Goal: Task Accomplishment & Management: Use online tool/utility

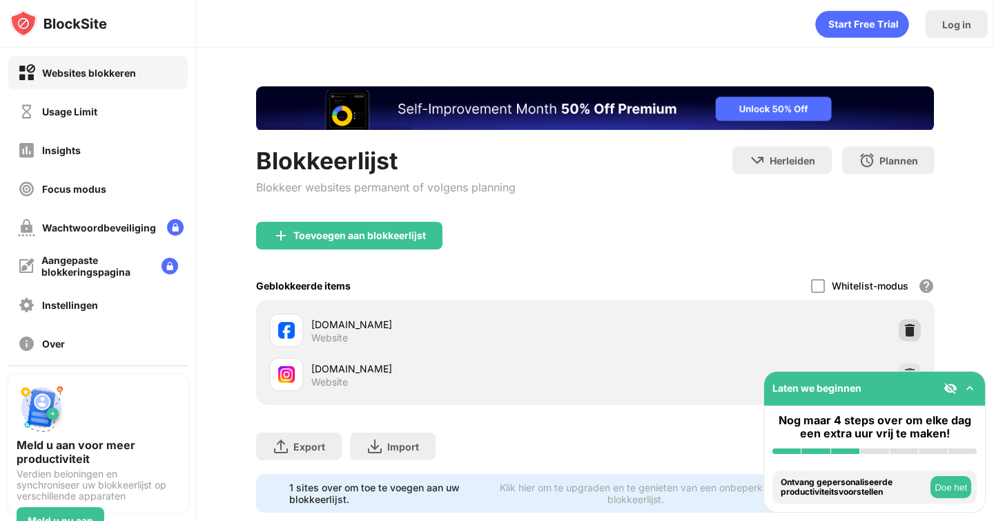
click at [903, 326] on img at bounding box center [910, 330] width 14 height 14
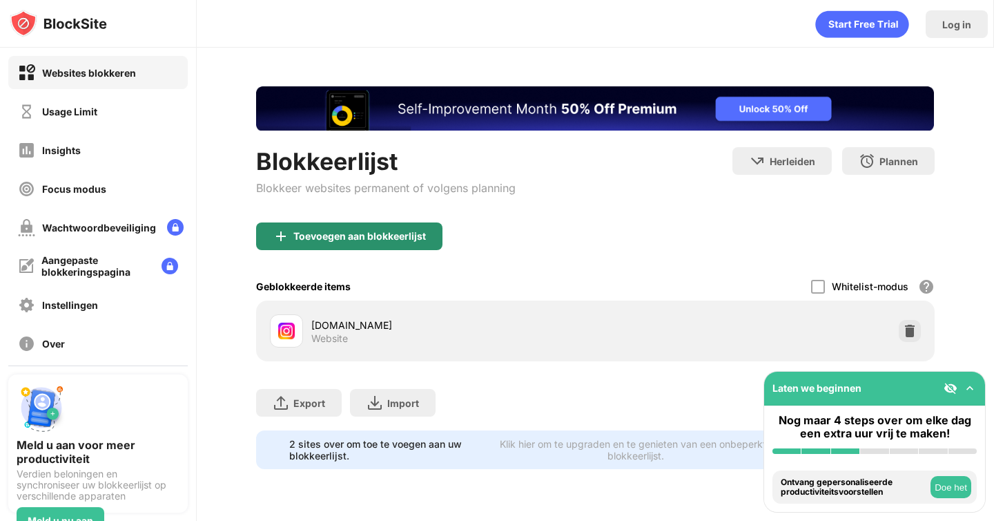
click at [367, 241] on div "Toevoegen aan blokkeerlijst" at bounding box center [359, 236] width 133 height 11
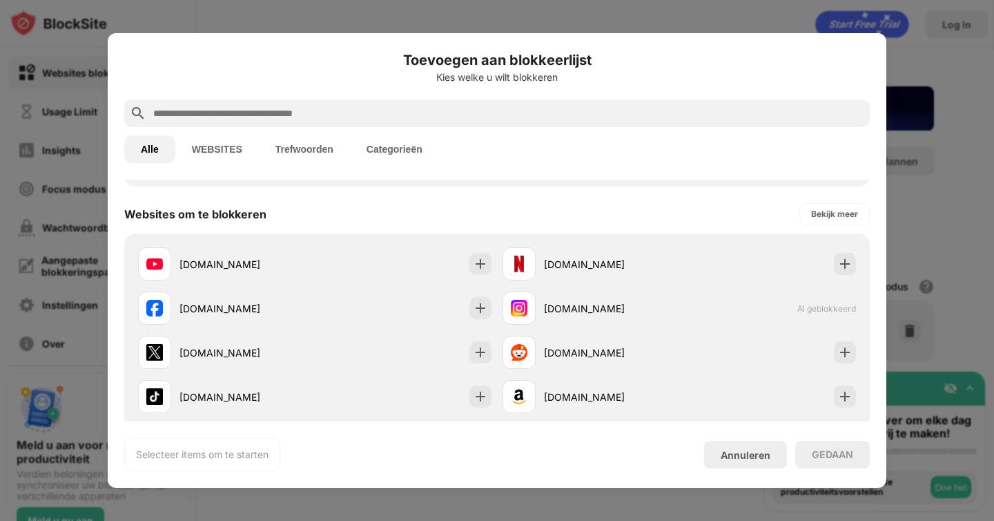
scroll to position [190, 0]
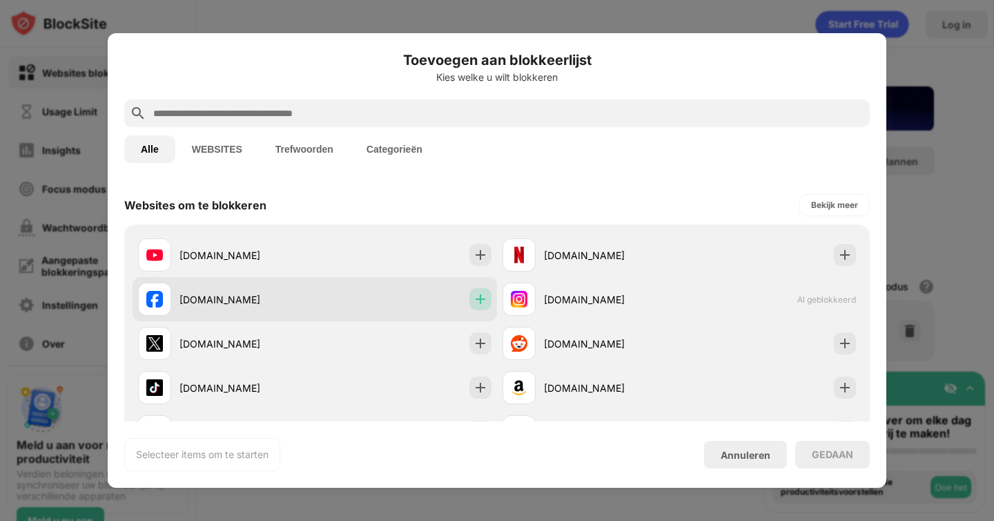
click at [469, 296] on div at bounding box center [480, 299] width 22 height 22
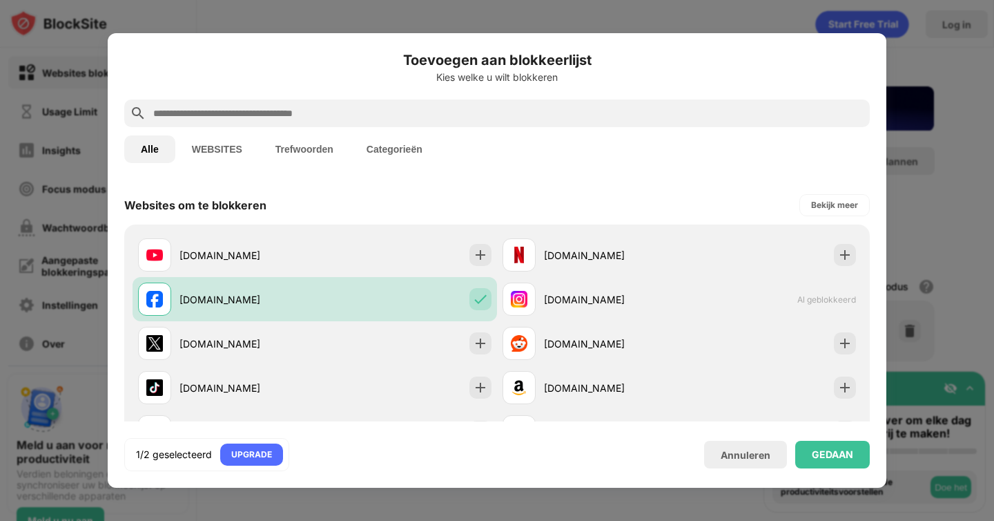
click at [864, 469] on div "1/2 geselecteerd UPGRADE Annuleren GEDAAN" at bounding box center [497, 454] width 746 height 33
click at [857, 463] on div "GEDAAN" at bounding box center [832, 454] width 75 height 28
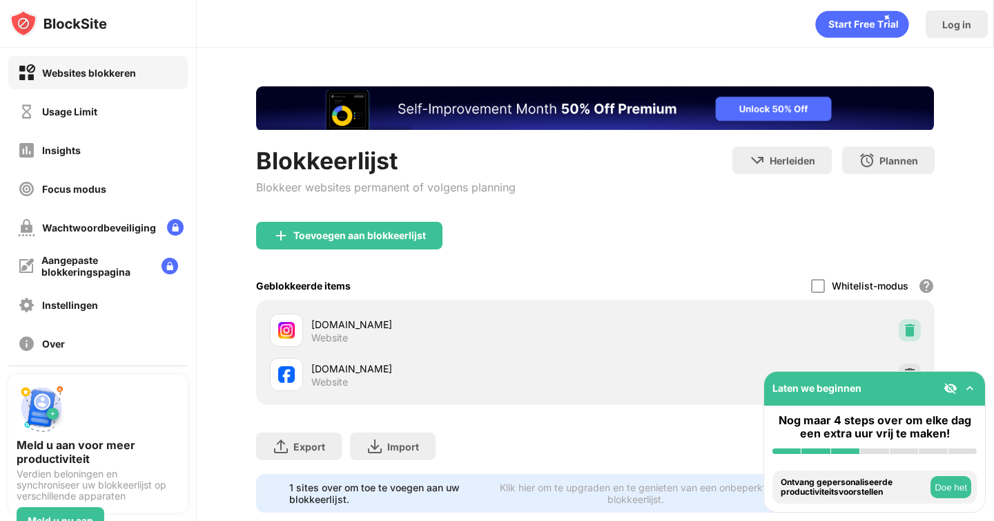
click at [903, 325] on img at bounding box center [910, 330] width 14 height 14
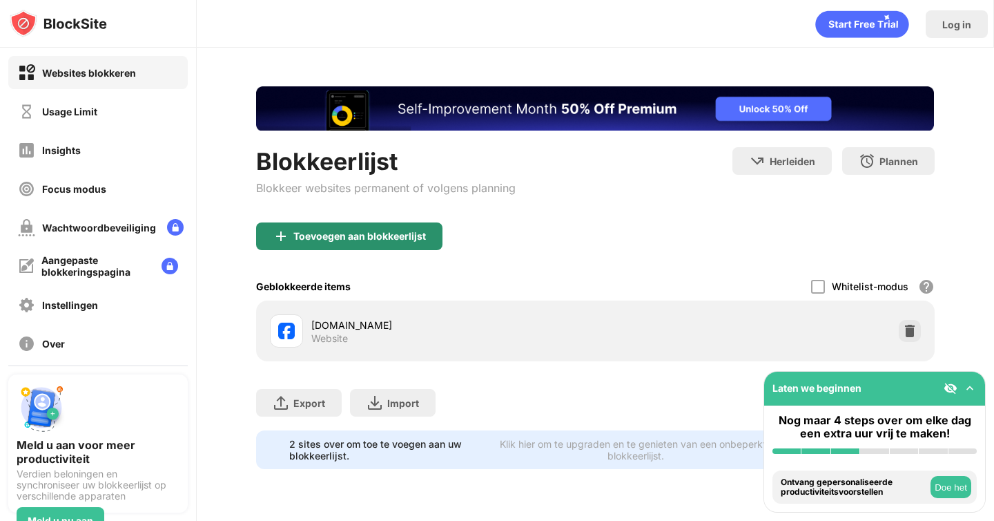
click at [347, 225] on div "Toevoegen aan blokkeerlijst" at bounding box center [349, 236] width 186 height 28
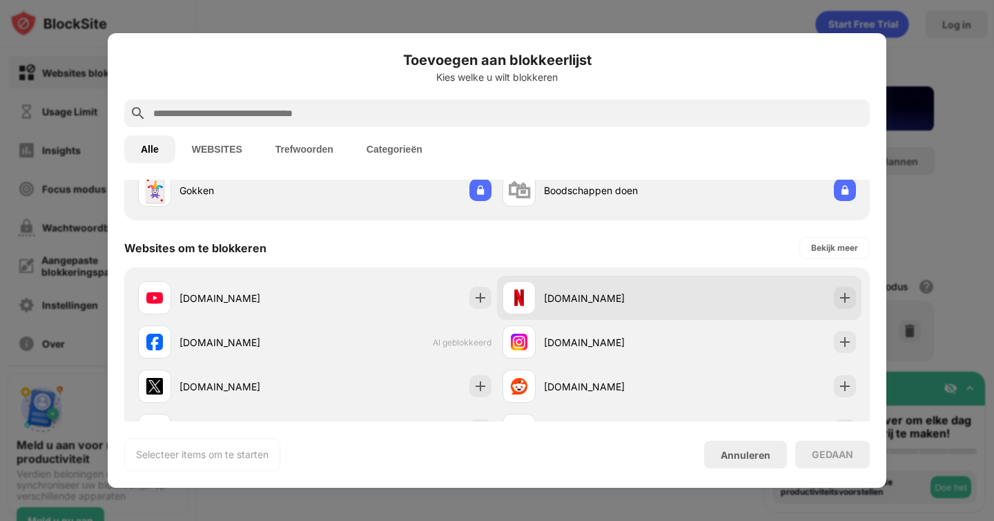
scroll to position [147, 0]
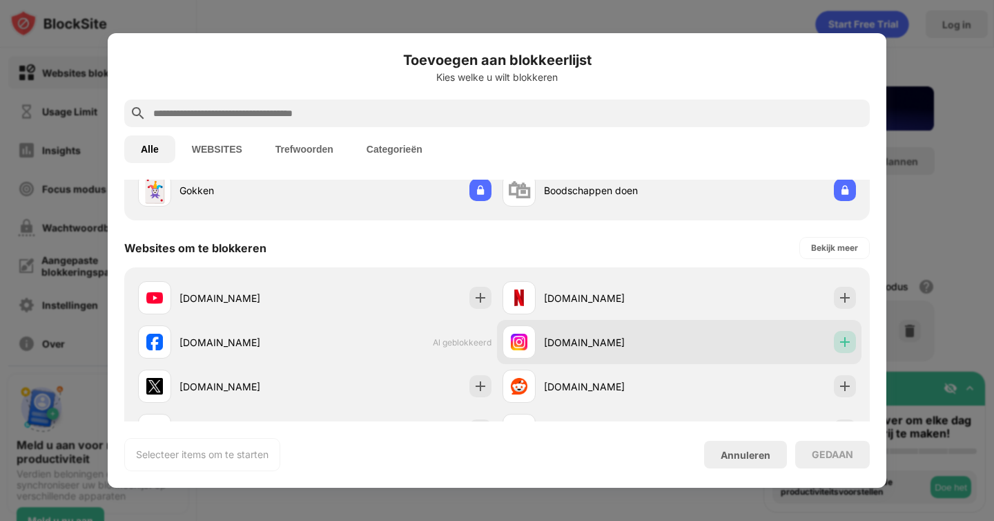
click at [838, 338] on img at bounding box center [845, 342] width 14 height 14
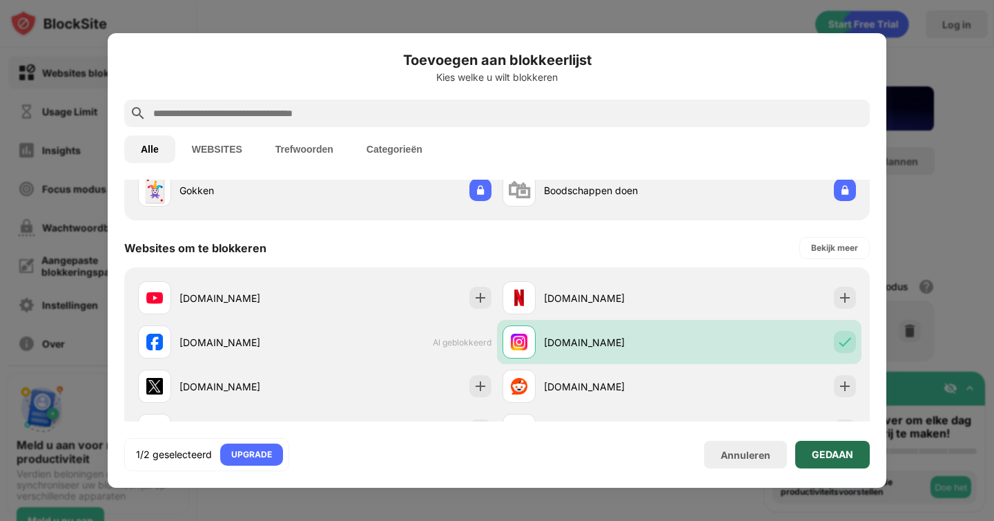
click at [858, 447] on div "GEDAAN" at bounding box center [832, 454] width 75 height 28
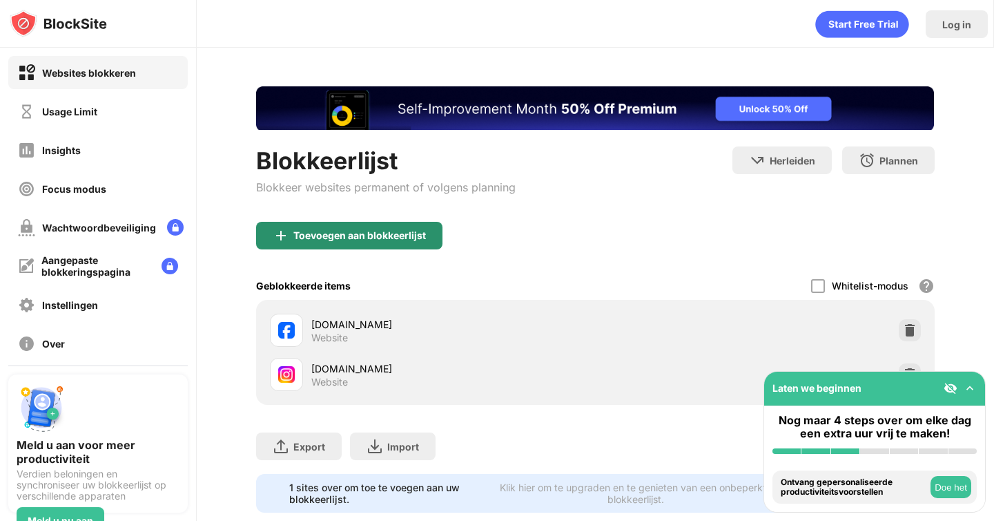
click at [371, 232] on div "Toevoegen aan blokkeerlijst" at bounding box center [359, 235] width 133 height 11
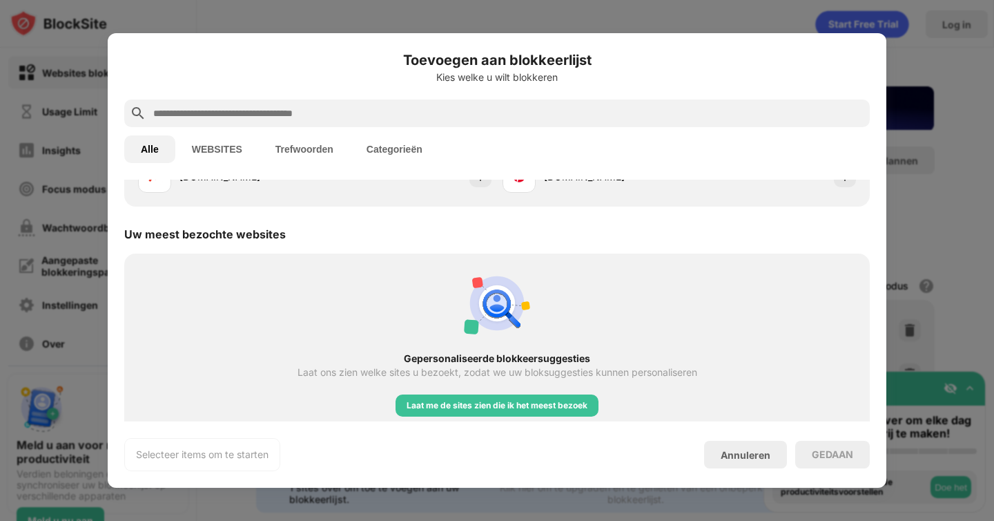
scroll to position [221, 0]
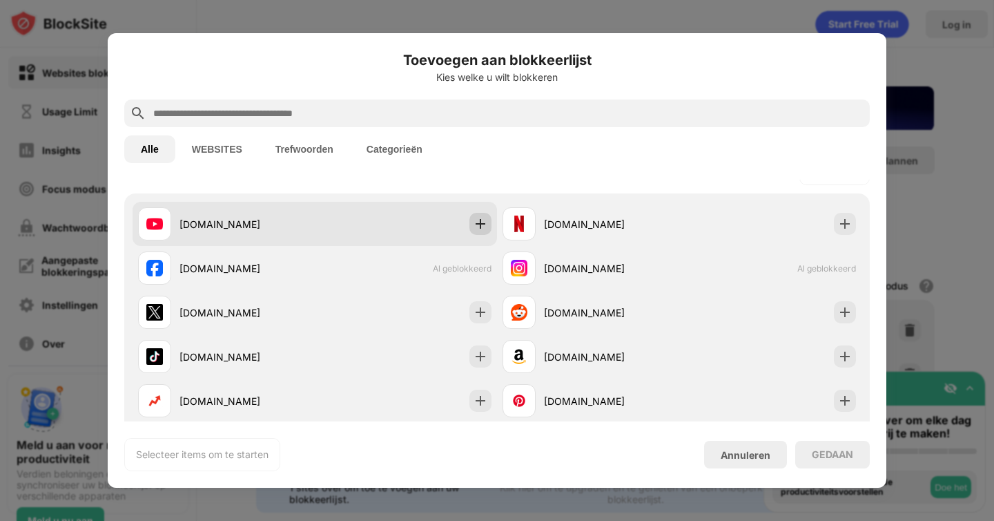
click at [480, 226] on img at bounding box center [481, 224] width 14 height 14
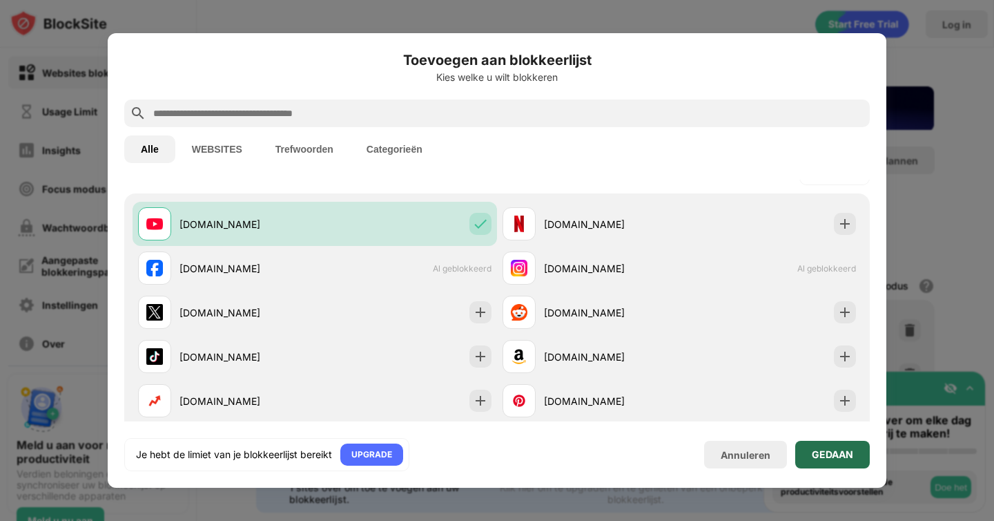
click at [820, 450] on div "GEDAAN" at bounding box center [832, 454] width 41 height 11
